Goal: Information Seeking & Learning: Learn about a topic

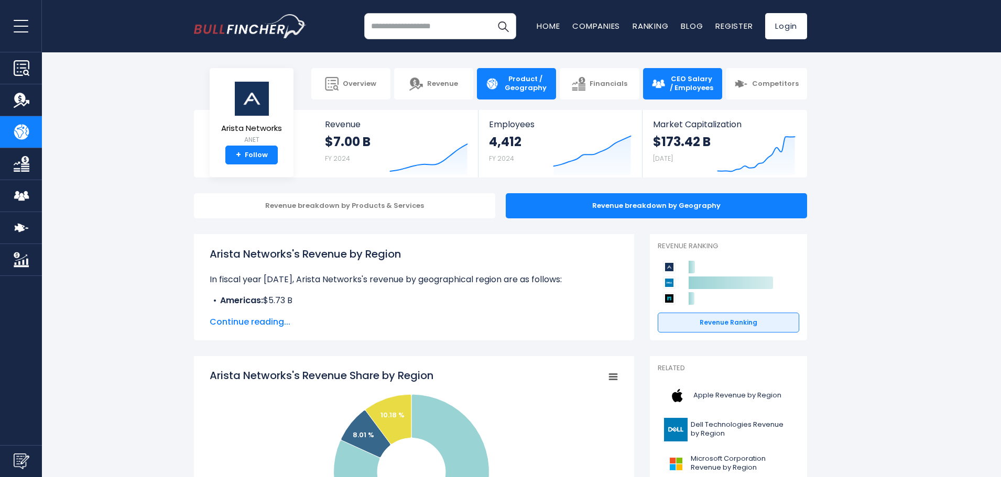
click at [686, 84] on span "CEO Salary / Employees" at bounding box center [691, 84] width 45 height 18
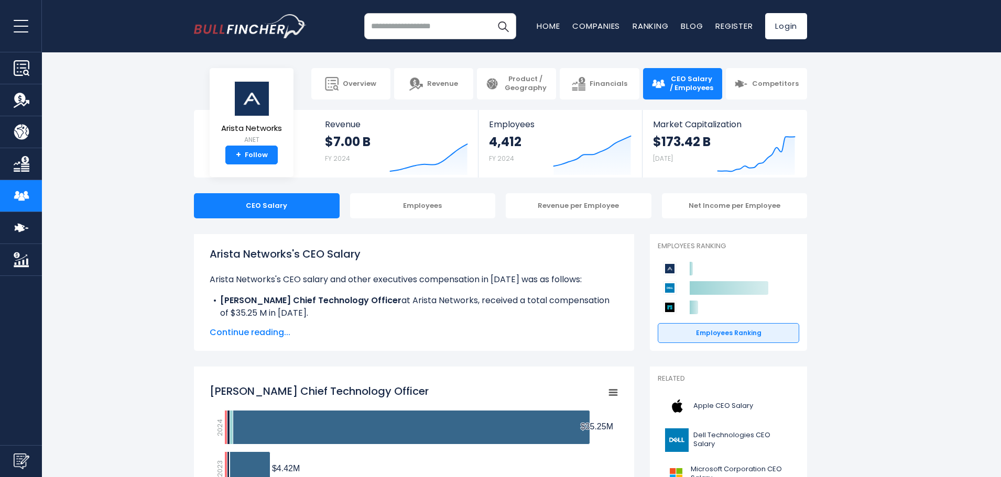
click at [249, 335] on span "Continue reading..." at bounding box center [414, 333] width 409 height 13
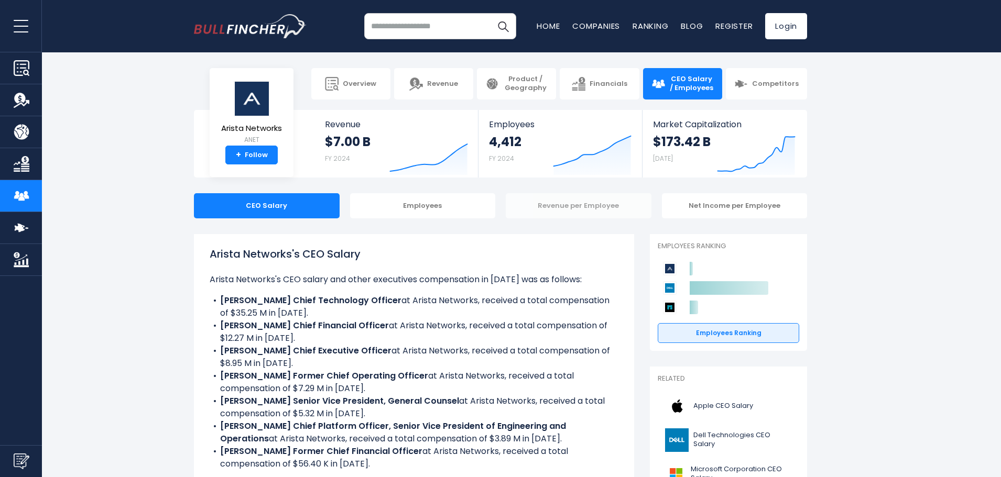
click at [536, 204] on div "Revenue per Employee" at bounding box center [579, 205] width 146 height 25
click at [448, 209] on div "Employees" at bounding box center [423, 205] width 146 height 25
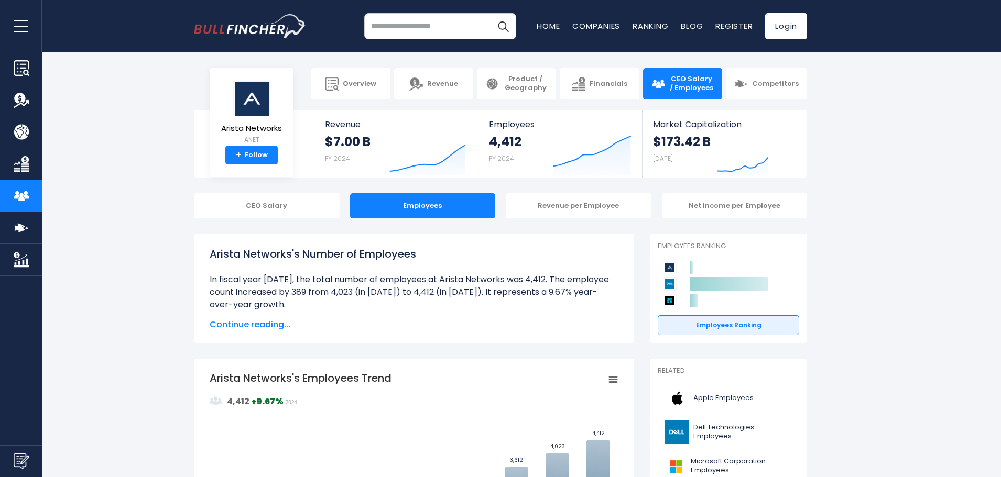
click at [258, 323] on span "Continue reading..." at bounding box center [414, 325] width 409 height 13
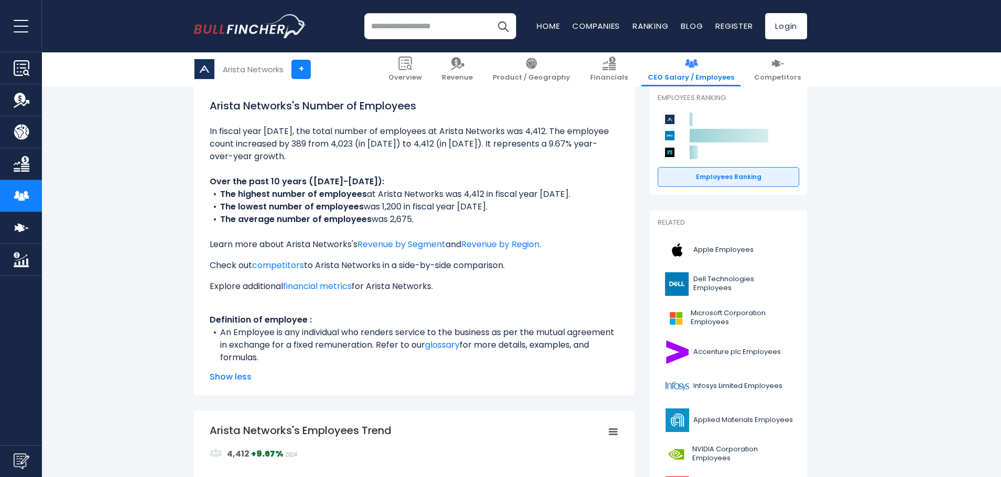
scroll to position [157, 0]
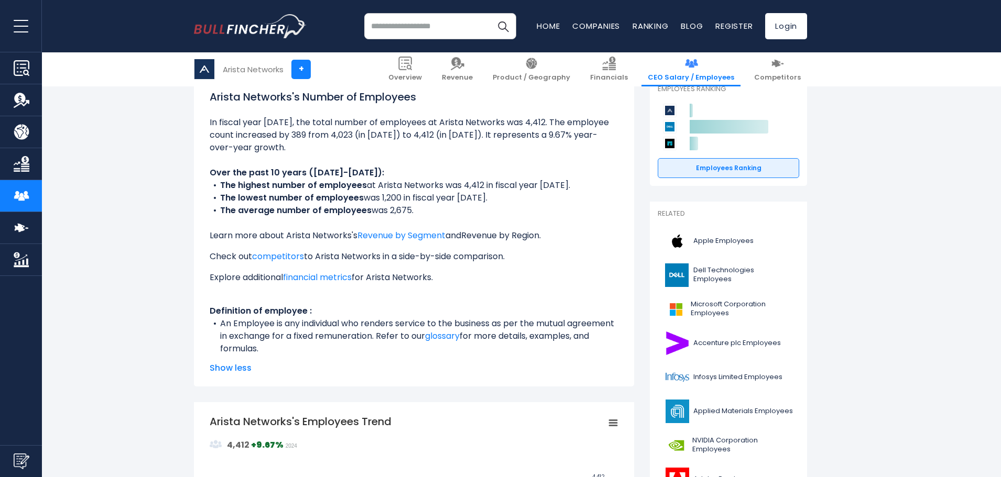
click at [521, 236] on link "Revenue by Region" at bounding box center [500, 236] width 78 height 12
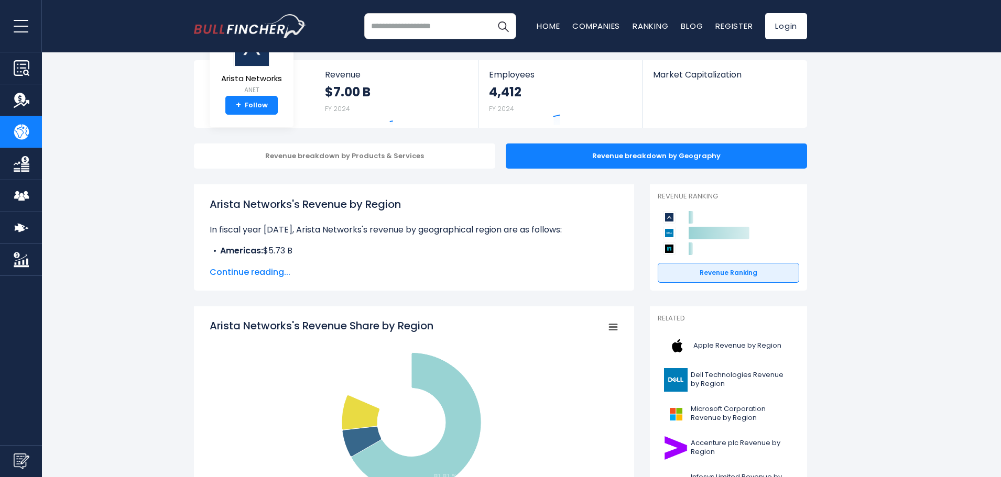
scroll to position [52, 0]
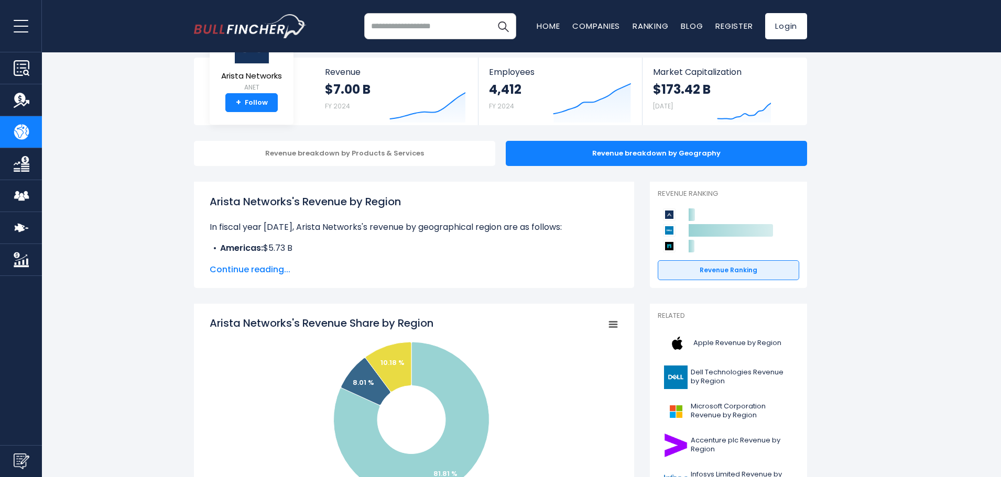
click at [276, 274] on span "Continue reading..." at bounding box center [414, 270] width 409 height 13
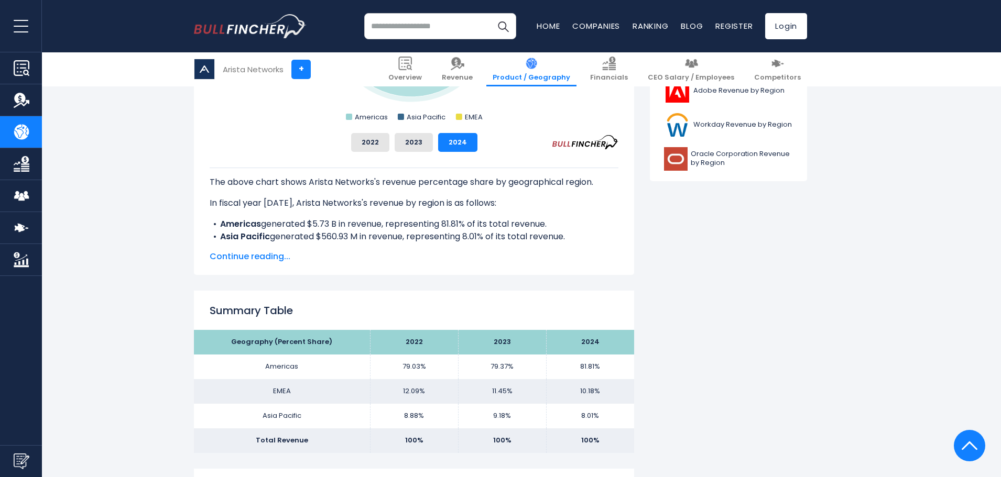
scroll to position [576, 0]
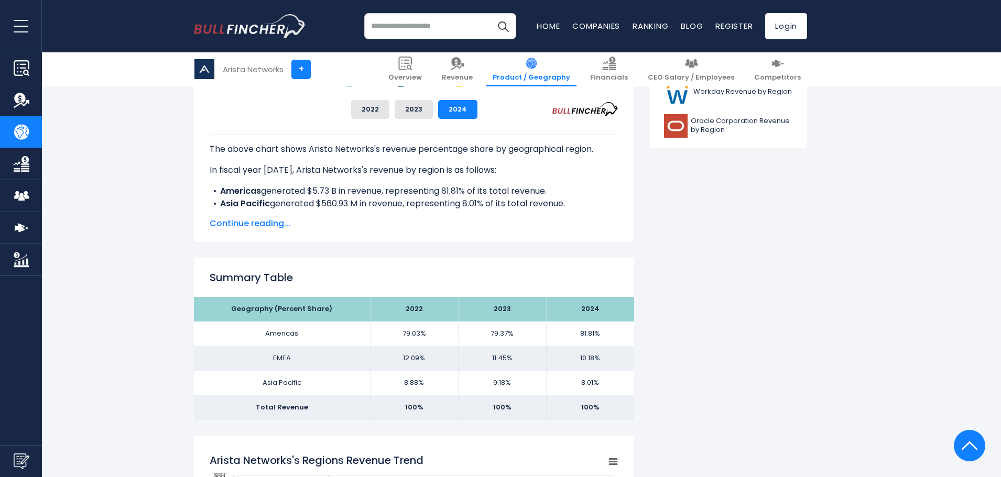
click at [244, 219] on span "Continue reading..." at bounding box center [414, 223] width 409 height 13
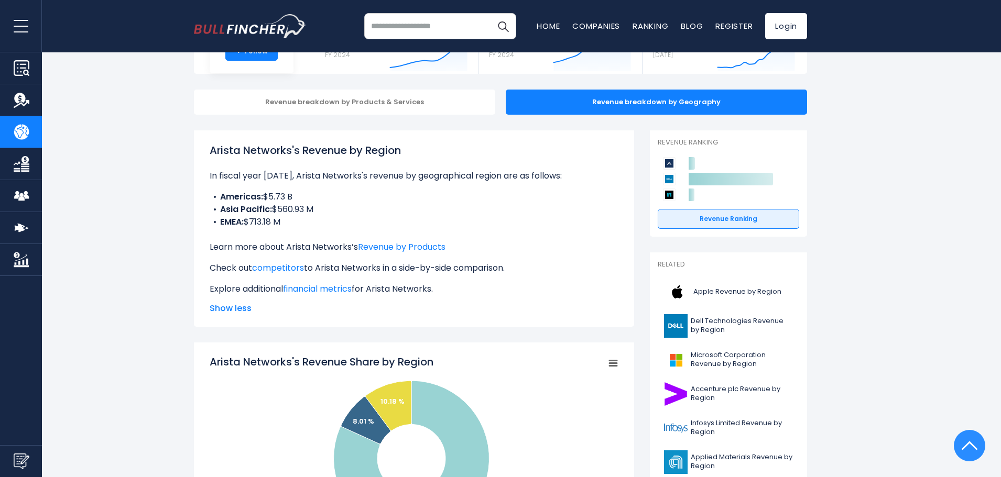
scroll to position [0, 0]
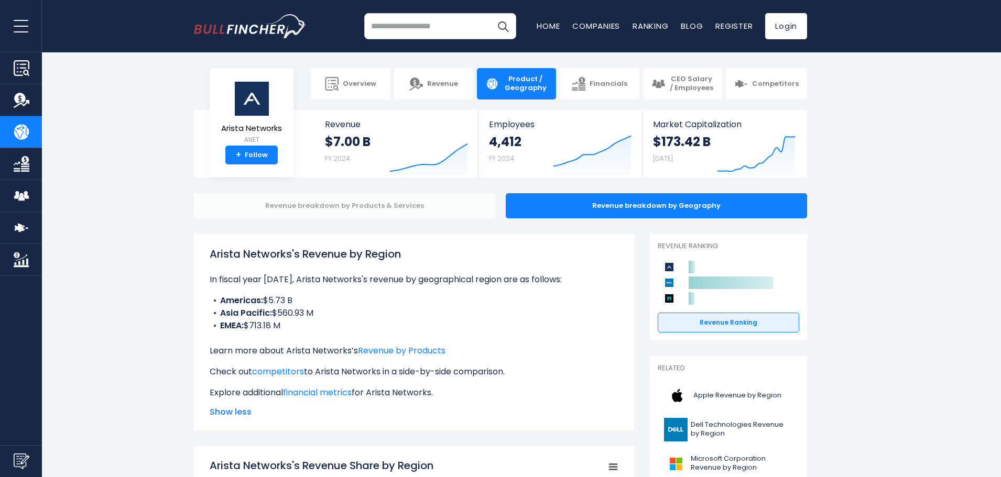
click at [305, 205] on div "Revenue breakdown by Products & Services" at bounding box center [344, 205] width 301 height 25
click at [376, 206] on div "Revenue breakdown by Products & Services" at bounding box center [344, 205] width 301 height 25
